Goal: Transaction & Acquisition: Subscribe to service/newsletter

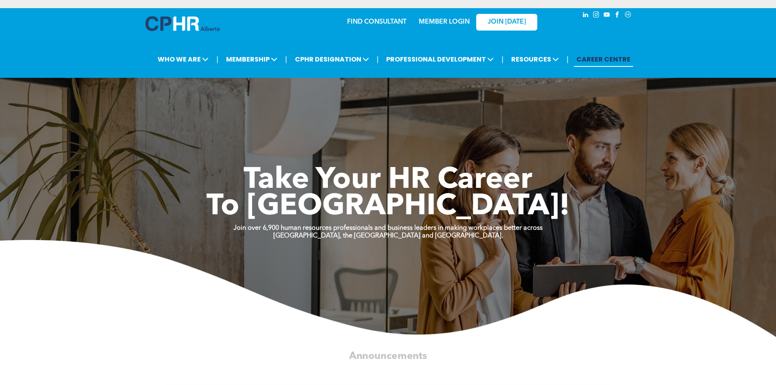
click at [467, 23] on div "JOIN [DATE]" at bounding box center [501, 22] width 75 height 26
click at [454, 20] on link "MEMBER LOGIN" at bounding box center [444, 22] width 51 height 7
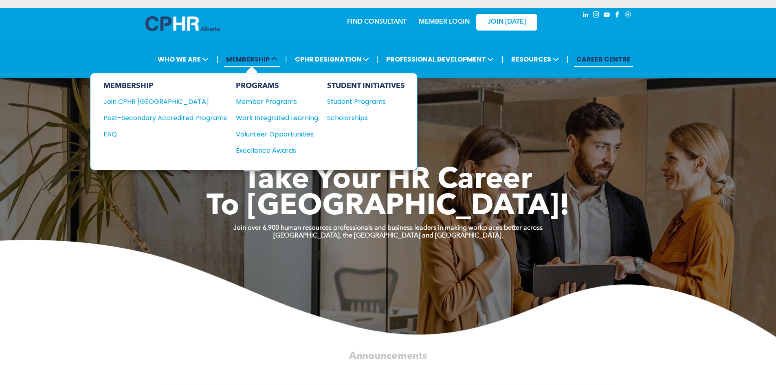
click at [255, 63] on span "MEMBERSHIP" at bounding box center [252, 59] width 56 height 15
click at [148, 88] on div "MEMBERSHIP" at bounding box center [164, 85] width 123 height 9
click at [140, 104] on div "Join CPHR [GEOGRAPHIC_DATA]" at bounding box center [158, 102] width 111 height 10
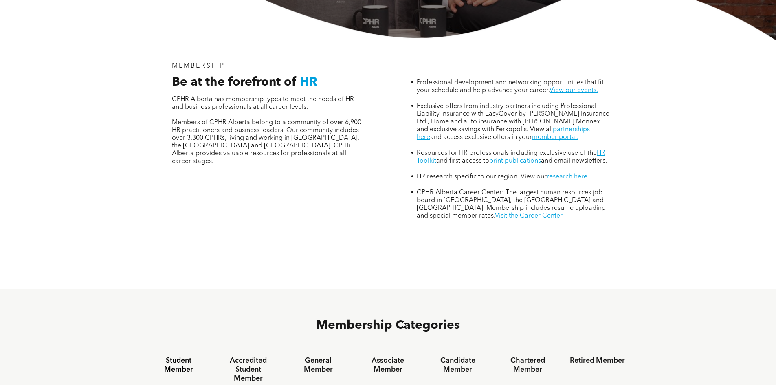
scroll to position [489, 0]
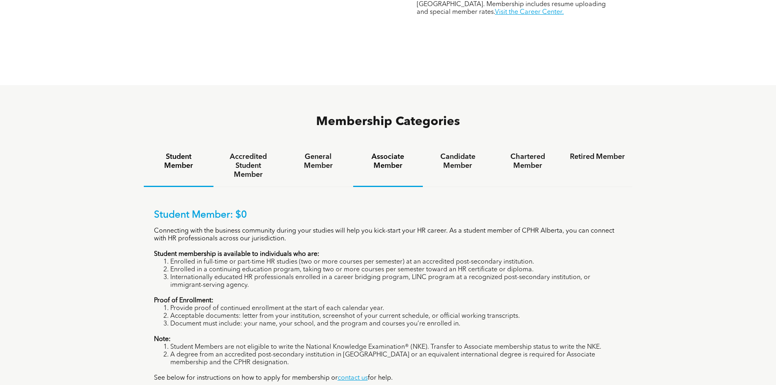
click at [389, 152] on h4 "Associate Member" at bounding box center [387, 161] width 55 height 18
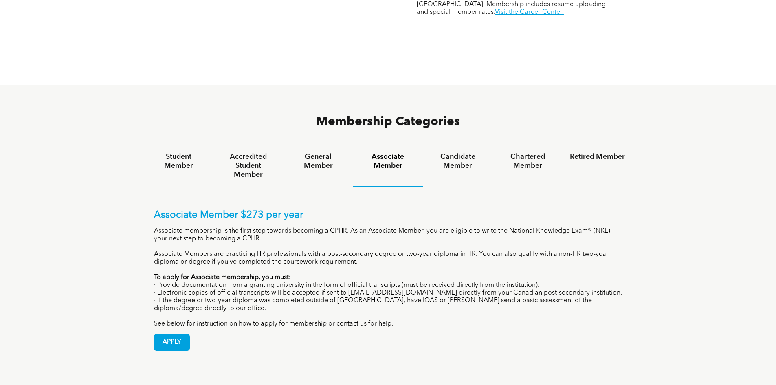
click at [389, 152] on h4 "Associate Member" at bounding box center [387, 161] width 55 height 18
click at [457, 152] on h4 "Candidate Member" at bounding box center [457, 161] width 55 height 18
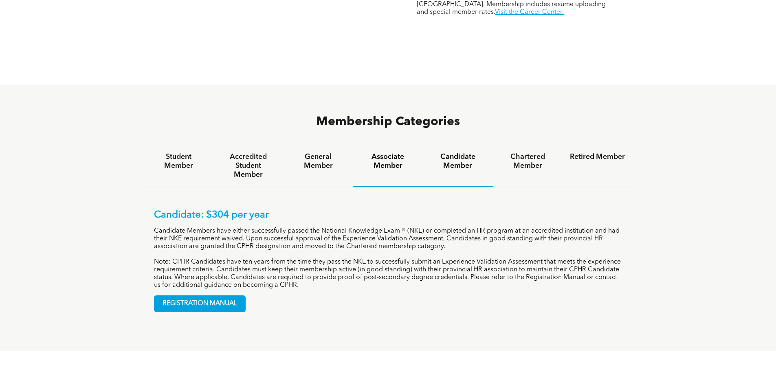
click at [395, 152] on h4 "Associate Member" at bounding box center [387, 161] width 55 height 18
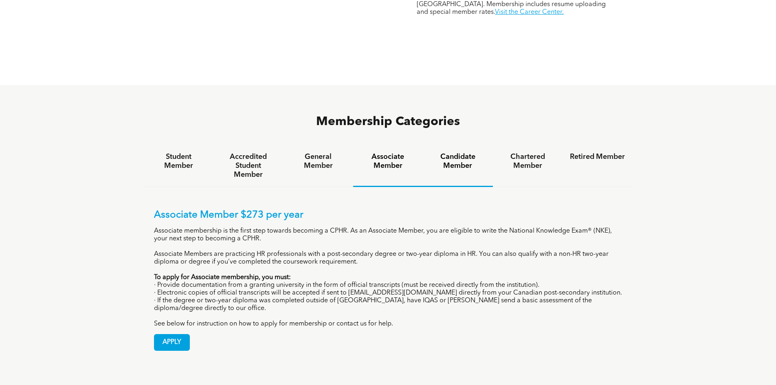
click at [453, 152] on h4 "Candidate Member" at bounding box center [457, 161] width 55 height 18
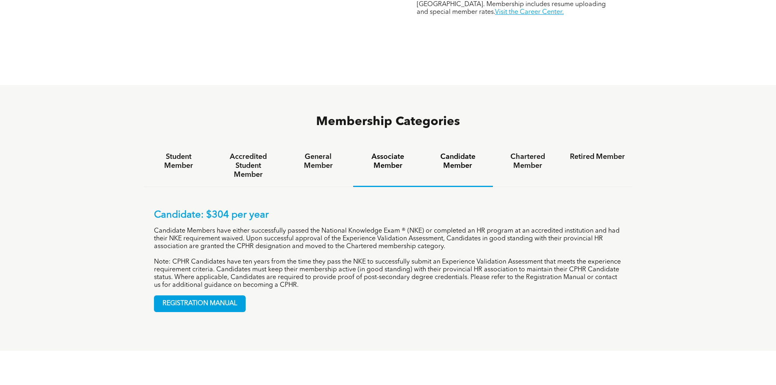
click at [384, 152] on h4 "Associate Member" at bounding box center [387, 161] width 55 height 18
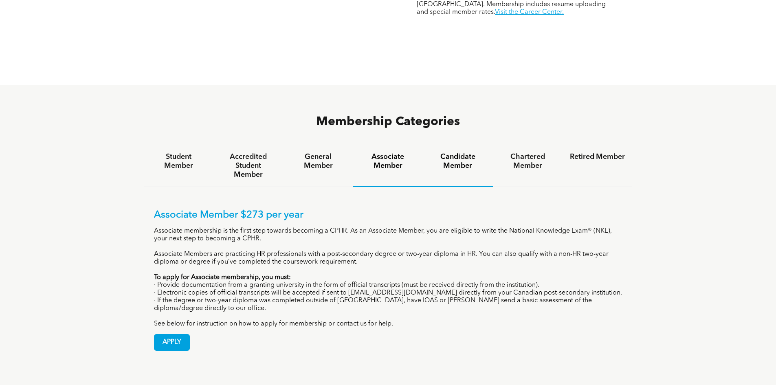
click at [452, 152] on h4 "Candidate Member" at bounding box center [457, 161] width 55 height 18
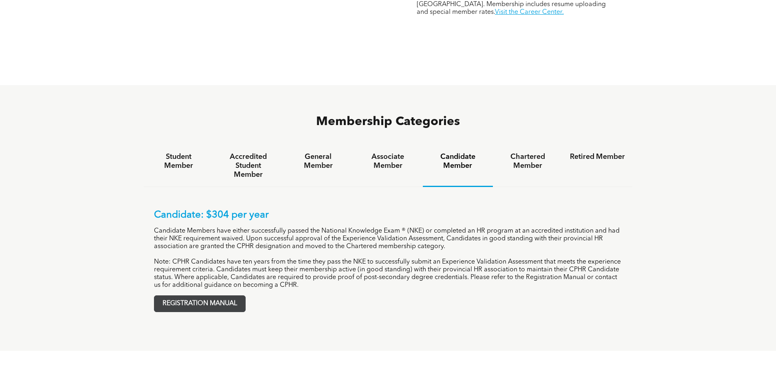
click at [203, 296] on span "REGISTRATION MANUAL" at bounding box center [199, 304] width 91 height 16
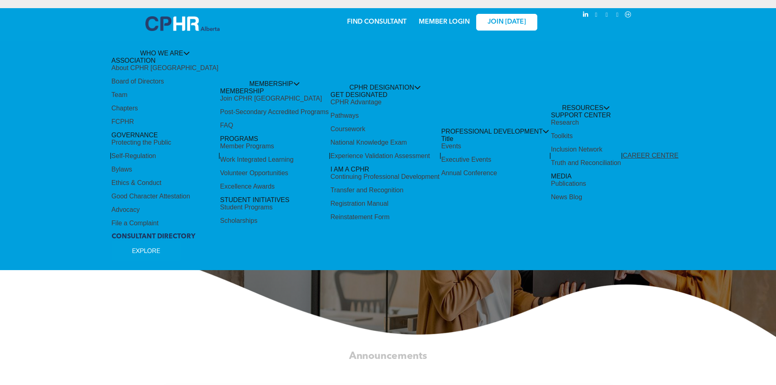
click at [459, 21] on link "MEMBER LOGIN" at bounding box center [444, 22] width 51 height 7
